Goal: Browse casually

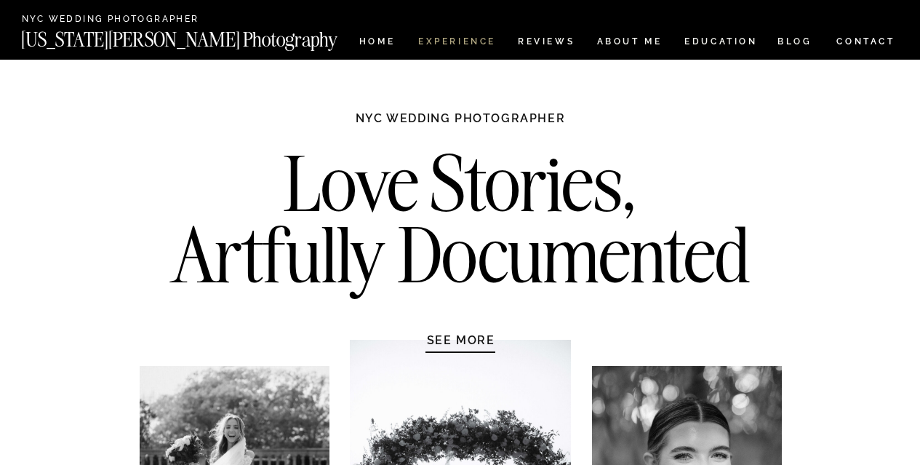
click at [481, 41] on nav "Experience" at bounding box center [456, 43] width 76 height 12
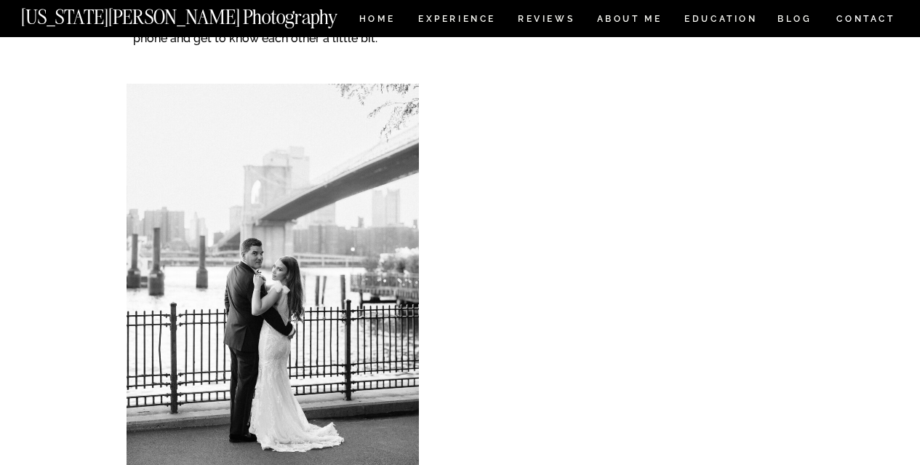
scroll to position [6126, 0]
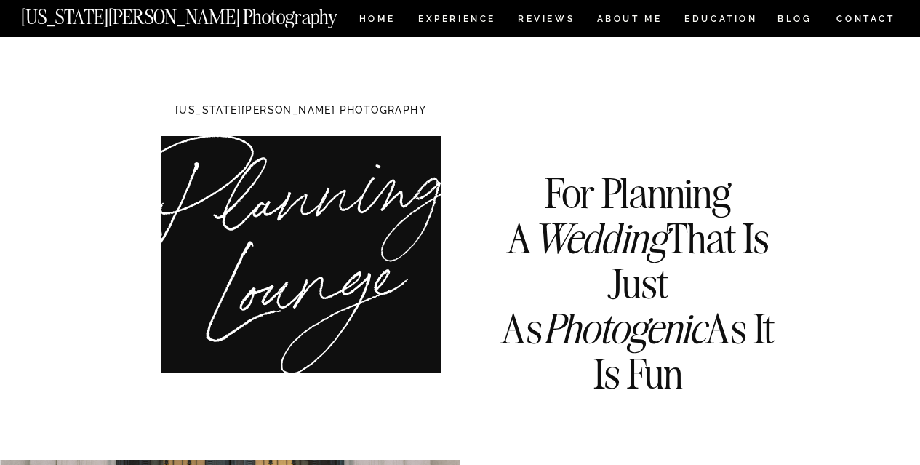
click at [374, 15] on nav "[US_STATE][PERSON_NAME] Photography" at bounding box center [203, 13] width 365 height 12
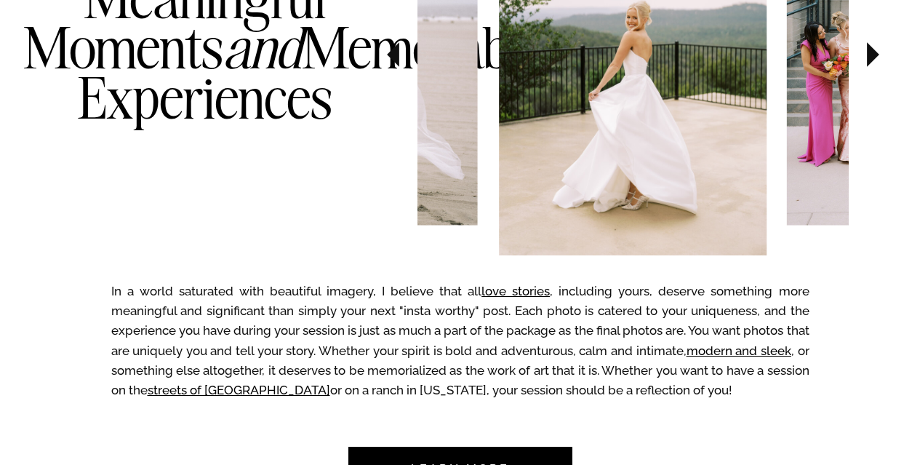
scroll to position [901, 0]
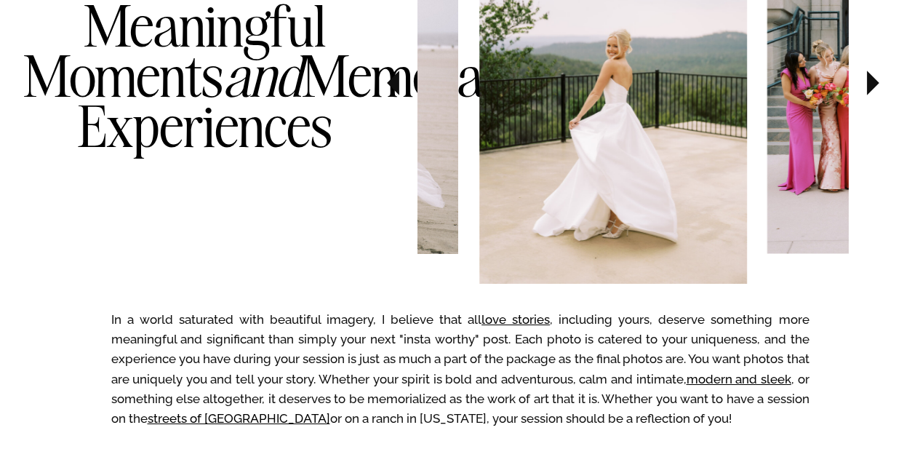
click at [479, 146] on img at bounding box center [613, 82] width 268 height 402
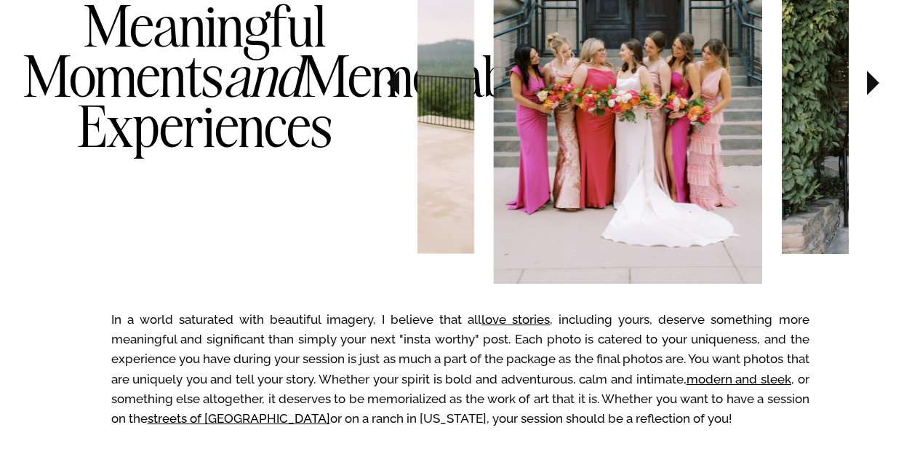
click at [517, 151] on img at bounding box center [628, 82] width 268 height 402
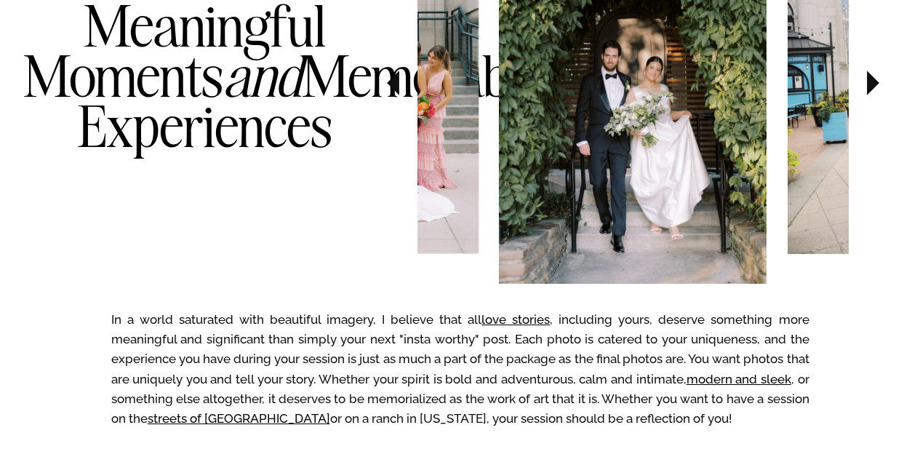
click at [348, 102] on div "In a world saturated with beautiful imagery, I believe that all love stories , …" at bounding box center [460, 232] width 873 height 765
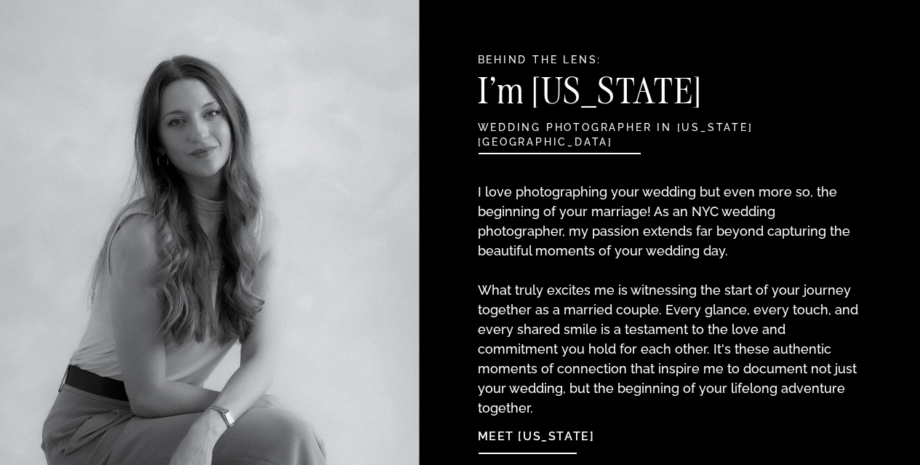
scroll to position [1556, 0]
